Goal: Information Seeking & Learning: Check status

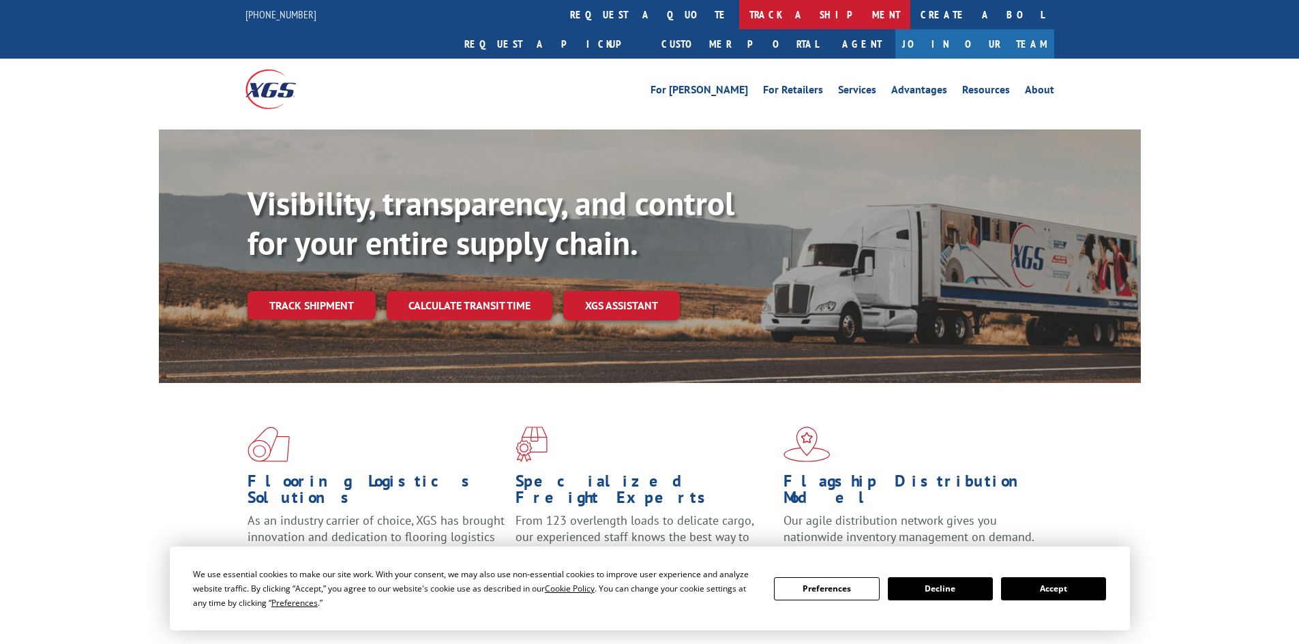
click at [739, 10] on link "track a shipment" at bounding box center [824, 14] width 171 height 29
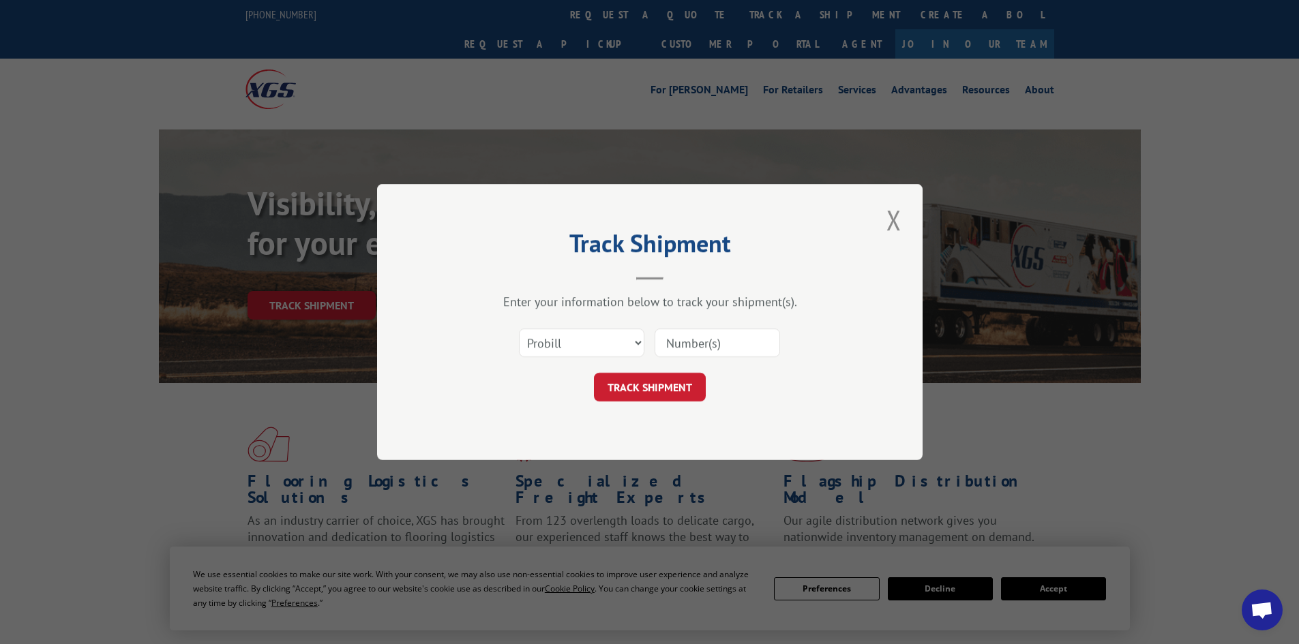
click at [579, 359] on div "Select category... Probill BOL PO" at bounding box center [582, 342] width 124 height 31
click at [577, 359] on div "Select category... Probill BOL PO" at bounding box center [582, 342] width 124 height 31
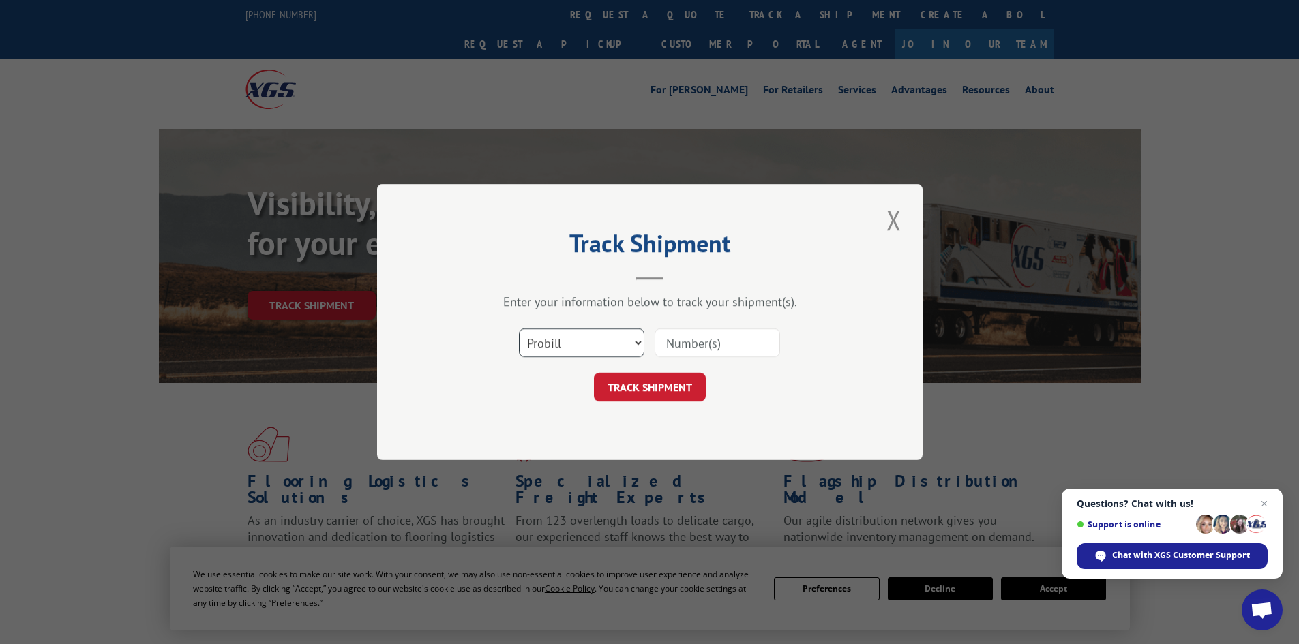
click at [573, 338] on select "Select category... Probill BOL PO" at bounding box center [581, 343] width 125 height 29
select select "bol"
click at [519, 329] on select "Select category... Probill BOL PO" at bounding box center [581, 343] width 125 height 29
click at [680, 332] on input at bounding box center [716, 343] width 125 height 29
paste input "419651"
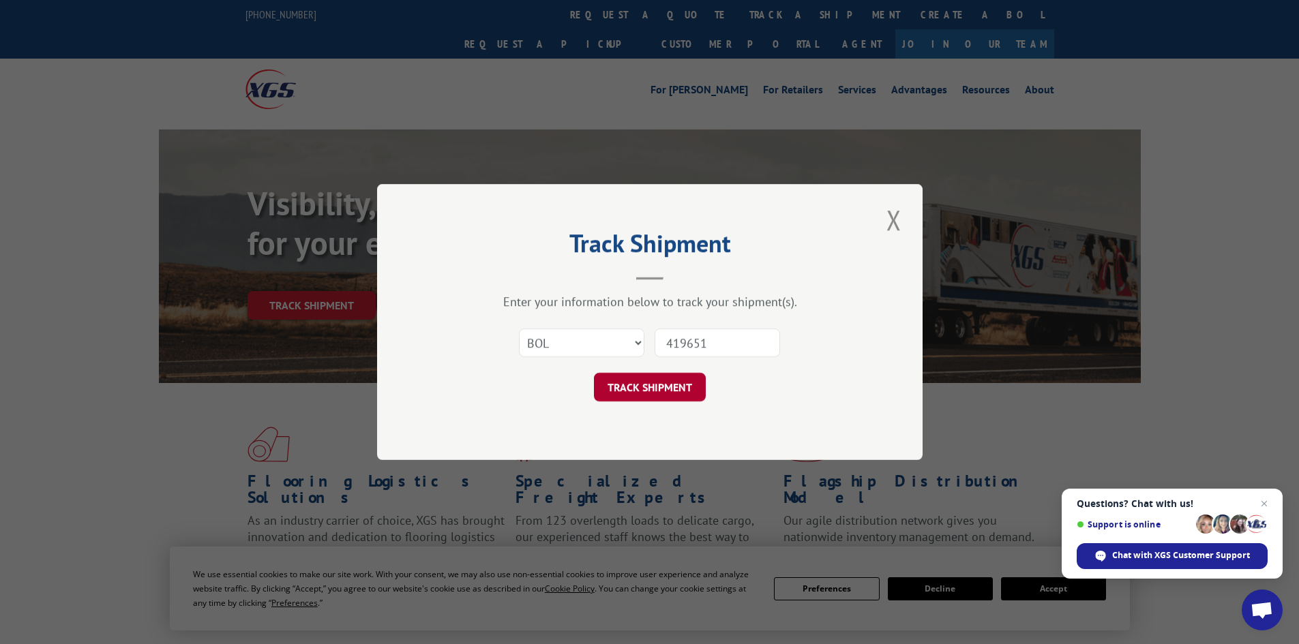
type input "419651"
click at [639, 391] on button "TRACK SHIPMENT" at bounding box center [650, 387] width 112 height 29
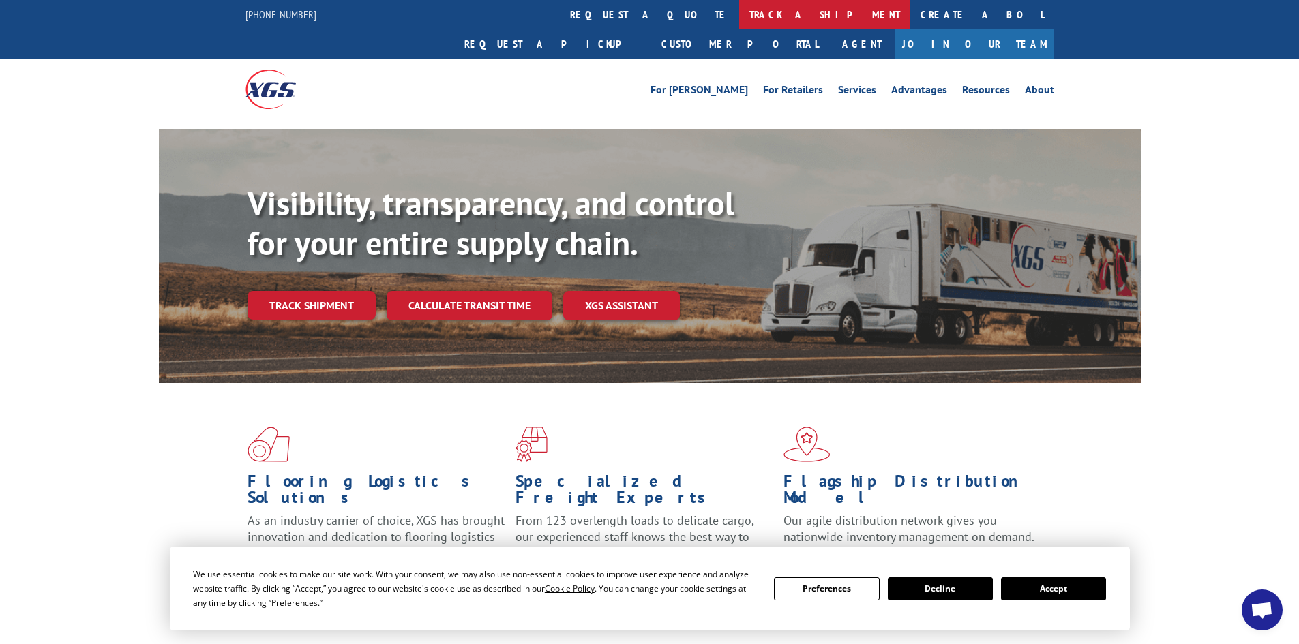
click at [739, 14] on link "track a shipment" at bounding box center [824, 14] width 171 height 29
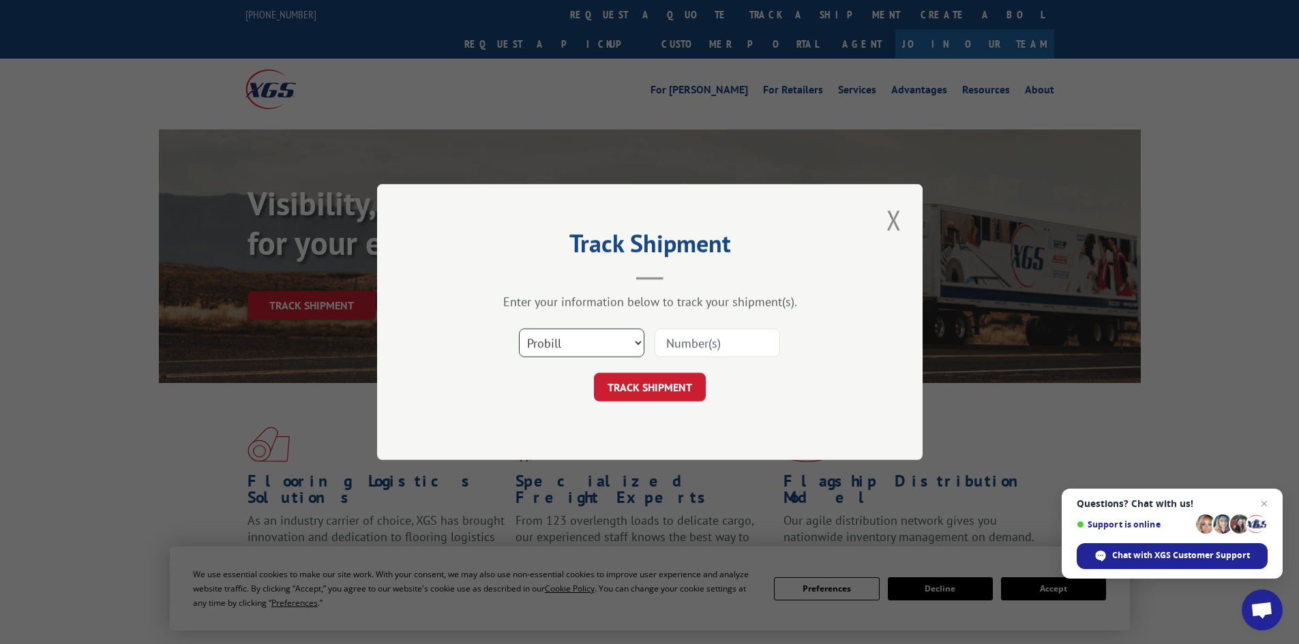
click at [592, 353] on select "Select category... Probill BOL PO" at bounding box center [581, 343] width 125 height 29
select select "bol"
click at [519, 329] on select "Select category... Probill BOL PO" at bounding box center [581, 343] width 125 height 29
click at [680, 333] on input at bounding box center [716, 343] width 125 height 29
paste input "4844004"
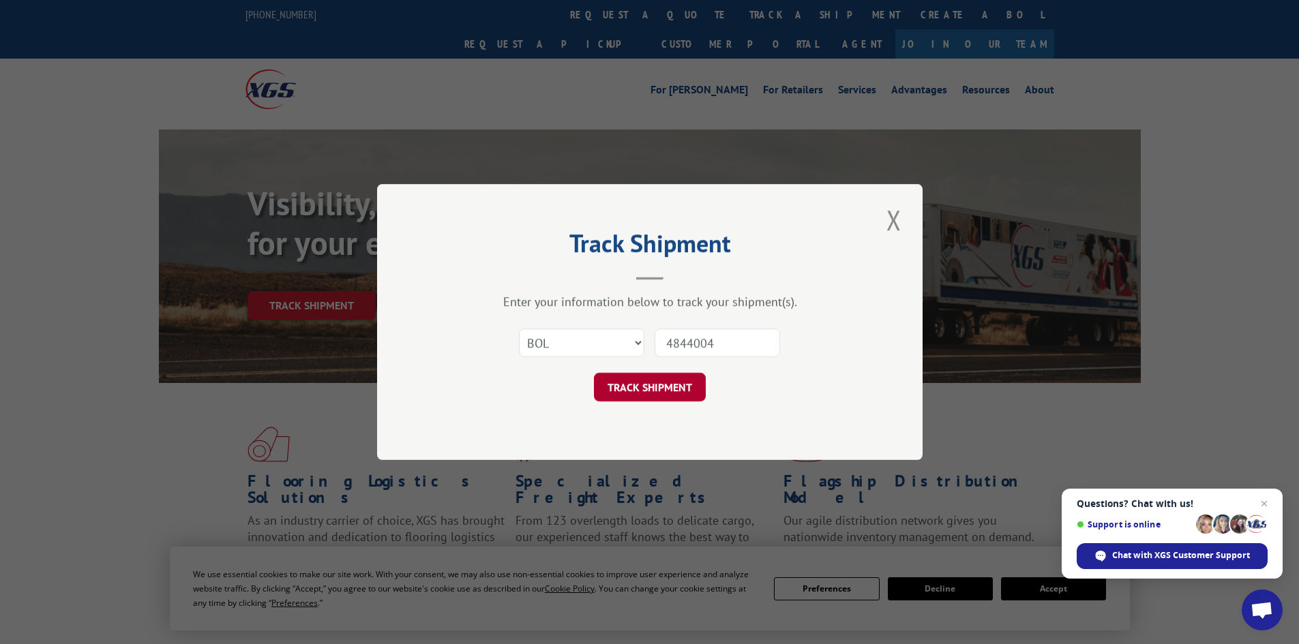
type input "4844004"
click at [661, 393] on button "TRACK SHIPMENT" at bounding box center [650, 387] width 112 height 29
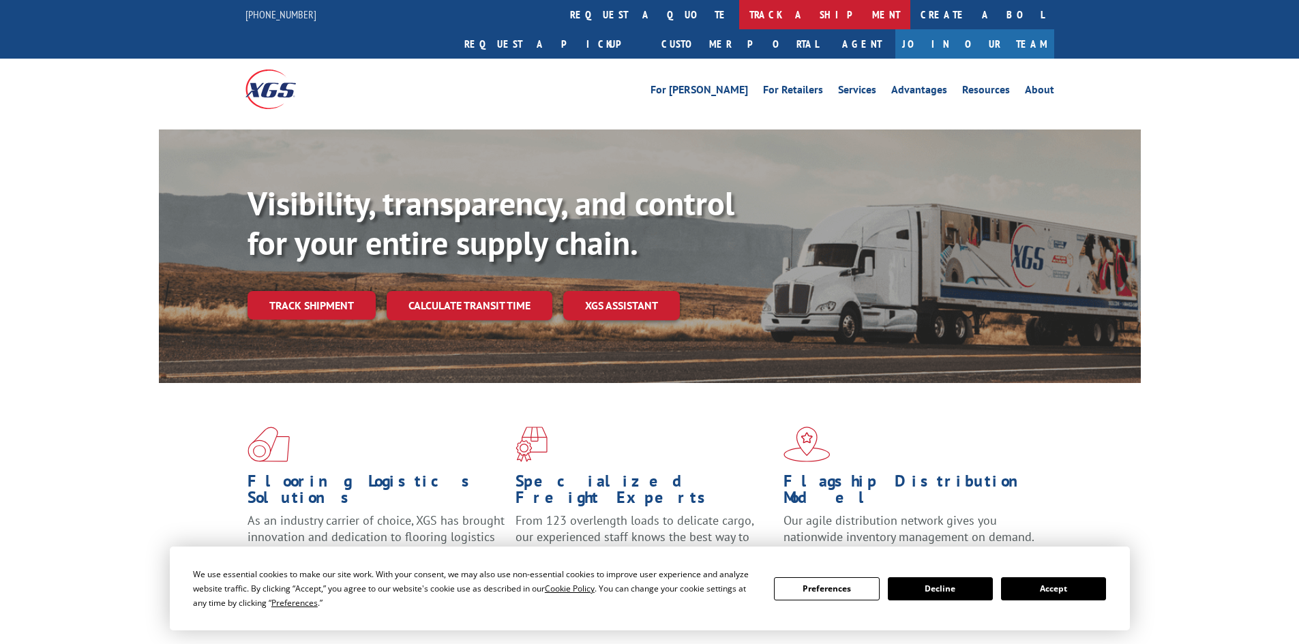
click at [739, 15] on link "track a shipment" at bounding box center [824, 14] width 171 height 29
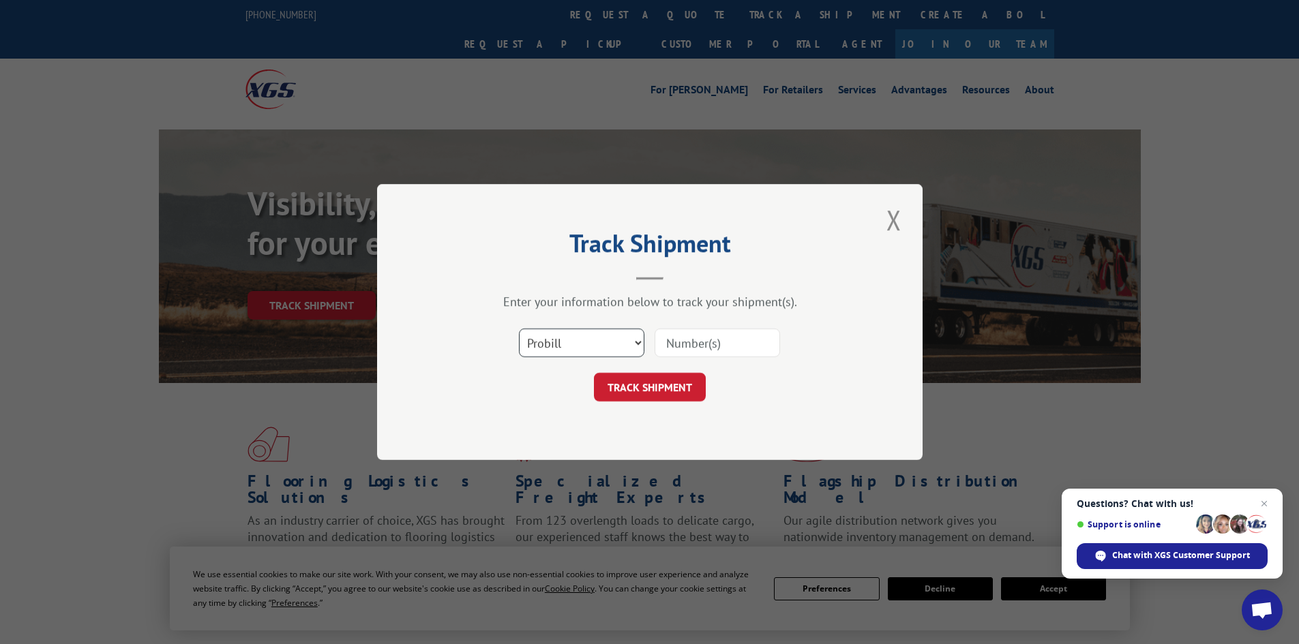
click at [565, 329] on select "Select category... Probill BOL PO" at bounding box center [581, 343] width 125 height 29
select select "bol"
click at [519, 329] on select "Select category... Probill BOL PO" at bounding box center [581, 343] width 125 height 29
drag, startPoint x: 706, startPoint y: 355, endPoint x: 712, endPoint y: 349, distance: 8.7
click at [707, 354] on input at bounding box center [716, 343] width 125 height 29
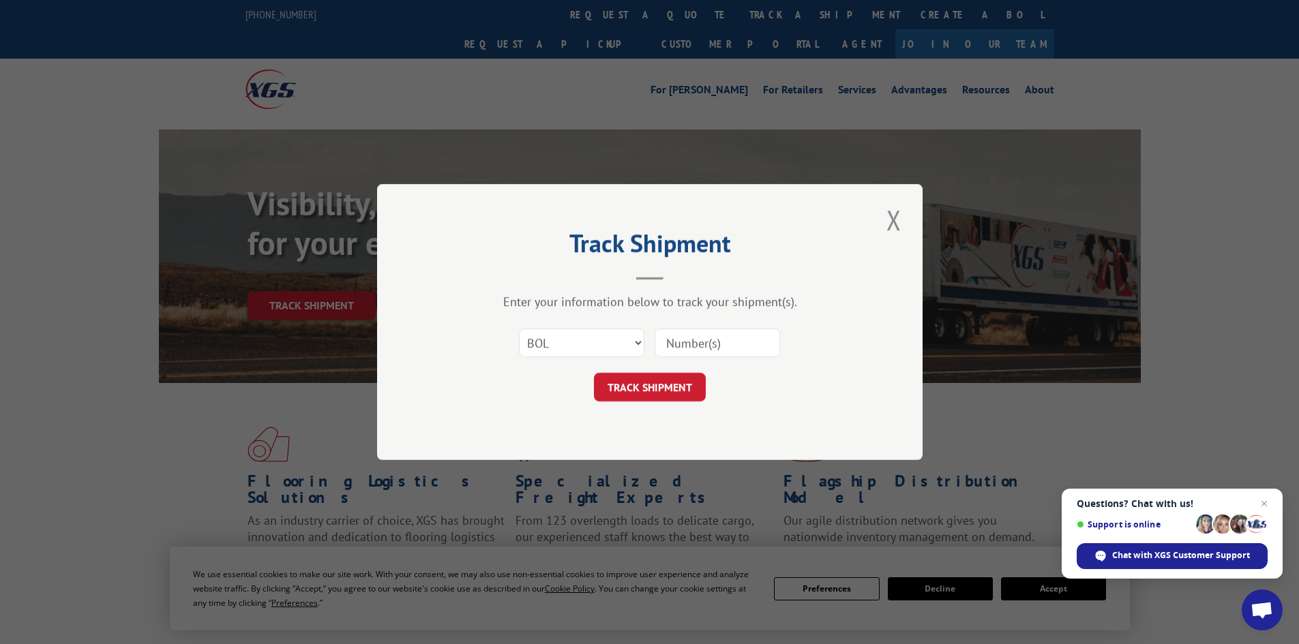
paste input "5946082"
type input "5946082"
click at [689, 382] on button "TRACK SHIPMENT" at bounding box center [650, 387] width 112 height 29
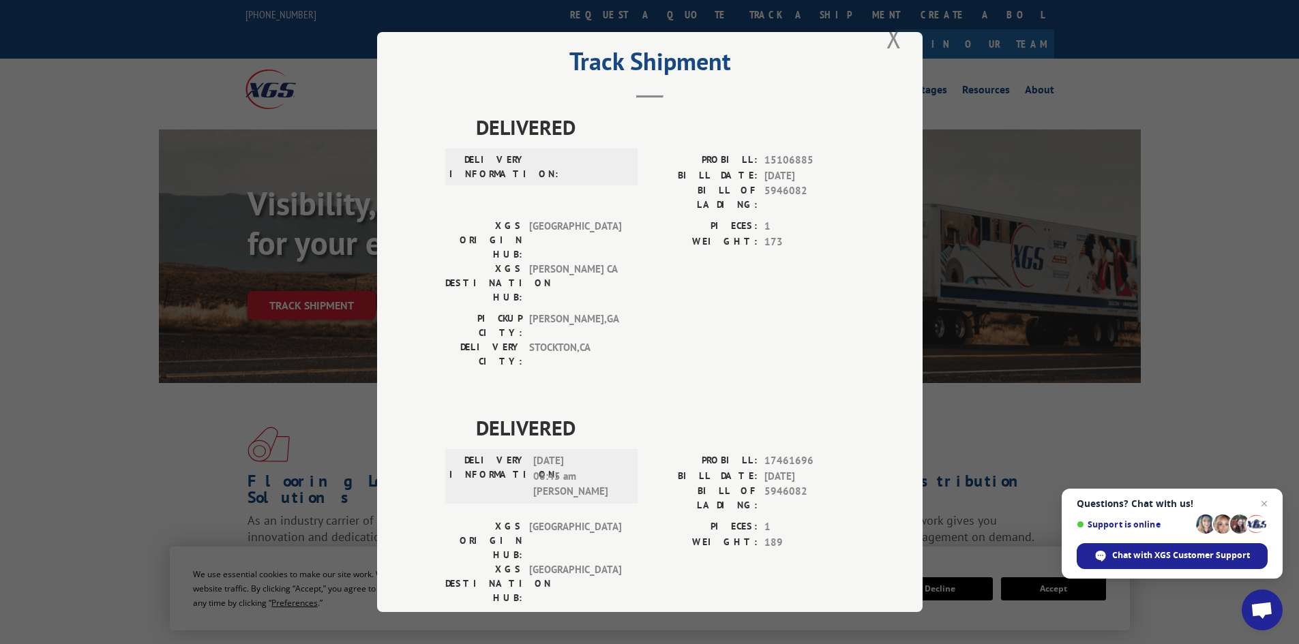
scroll to position [46, 0]
